Goal: Find specific page/section: Find specific page/section

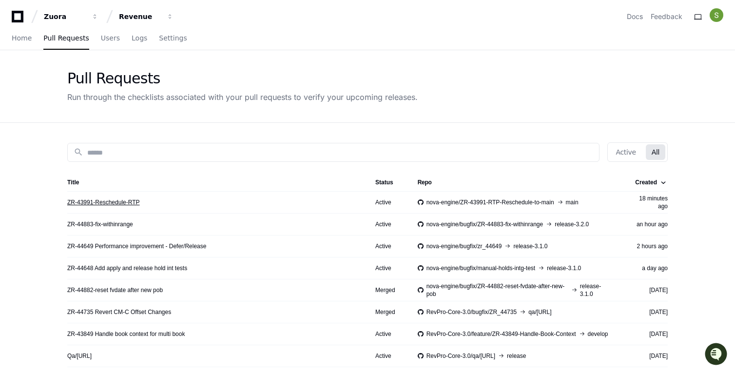
click at [101, 202] on link "ZR-43991-Reschedule-RTP" at bounding box center [103, 202] width 73 height 8
